Goal: Task Accomplishment & Management: Use online tool/utility

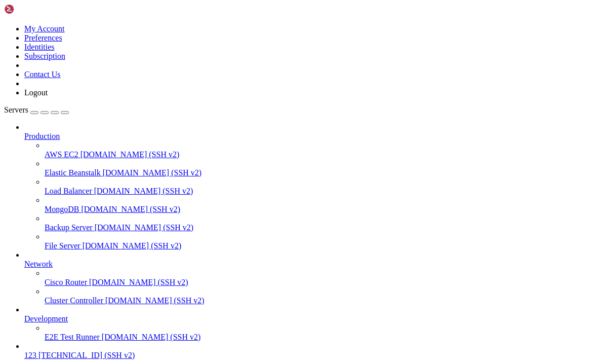
scroll to position [48, 0]
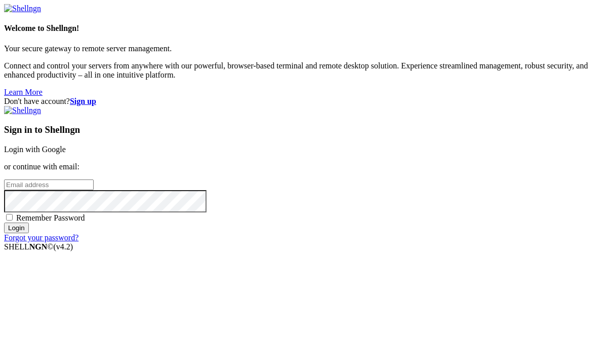
click at [66, 145] on link "Login with Google" at bounding box center [35, 149] width 62 height 9
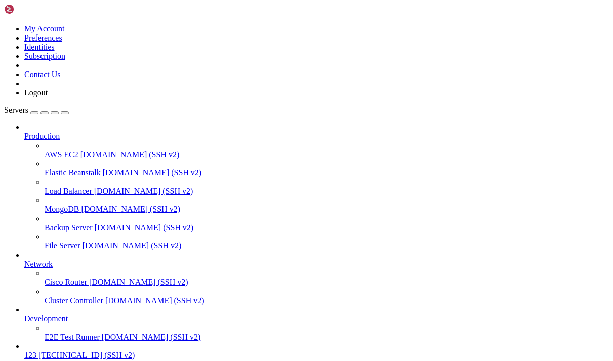
drag, startPoint x: 362, startPoint y: 745, endPoint x: 235, endPoint y: 742, distance: 126.6
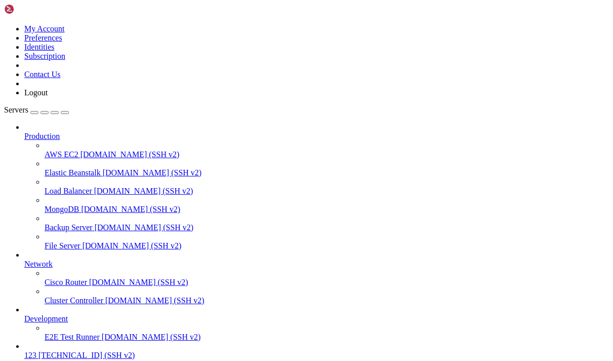
drag, startPoint x: 235, startPoint y: 745, endPoint x: 305, endPoint y: 743, distance: 69.4
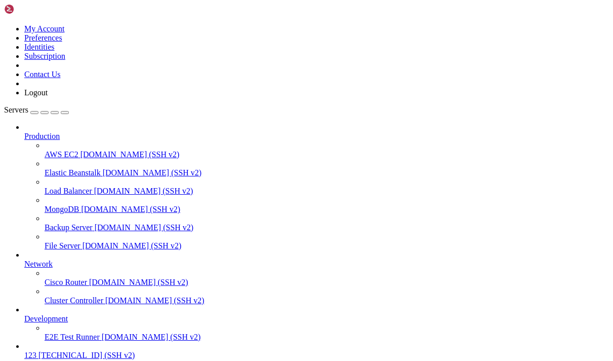
drag, startPoint x: 417, startPoint y: 846, endPoint x: 13, endPoint y: 638, distance: 453.6
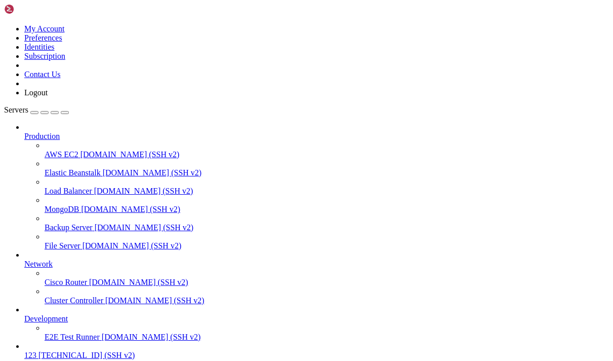
copy div "lorem@ipsumdol-08556699-1876 : ~ $ sita consectet adipis elit × sedd.eiusmod - …"
drag, startPoint x: 426, startPoint y: 852, endPoint x: 12, endPoint y: 643, distance: 464.4
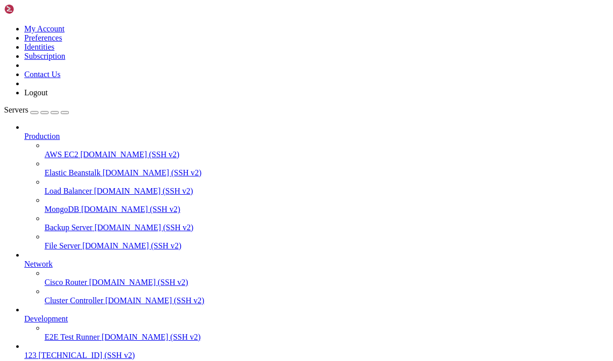
scroll to position [1148, 0]
click at [370, 250] on button "Reconnect" at bounding box center [242, 254] width 476 height 9
